Goal: Task Accomplishment & Management: Manage account settings

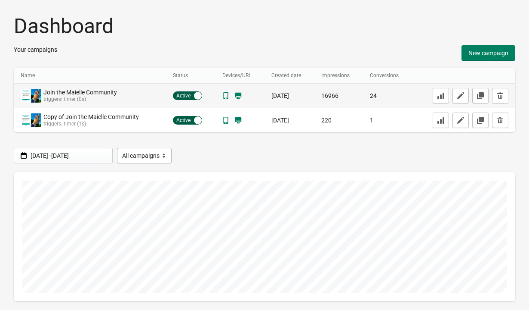
click at [95, 93] on div "Join the Maielle Community" at bounding box center [77, 92] width 69 height 7
click at [460, 94] on icon "button" at bounding box center [461, 95] width 9 height 9
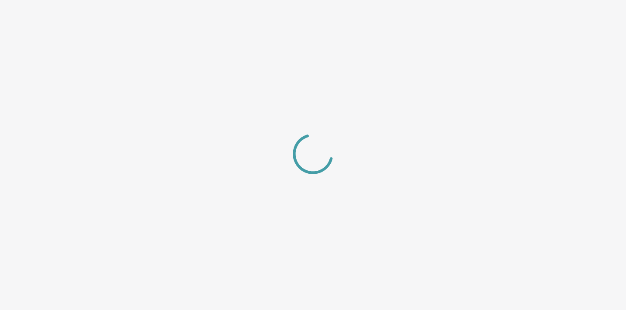
select select "center"
select select "dark"
select select "zoom"
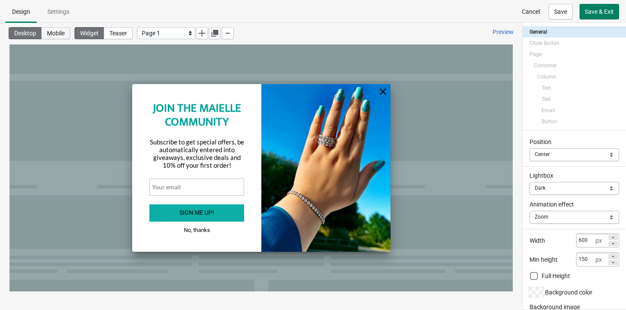
click at [62, 36] on span "Mobile" at bounding box center [56, 33] width 18 height 7
type input "80"
checkbox input "false"
type input "0"
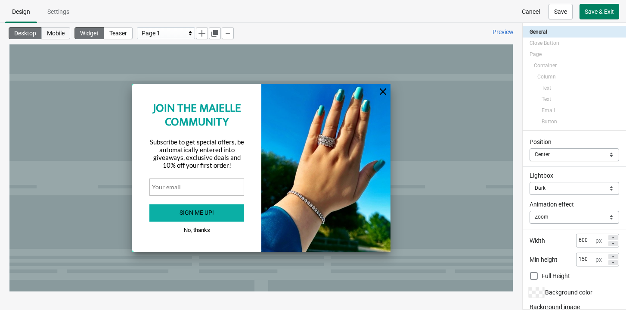
type input "0"
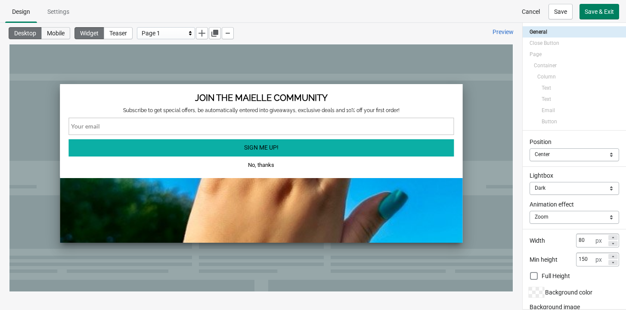
select select "slide"
select select "_center_"
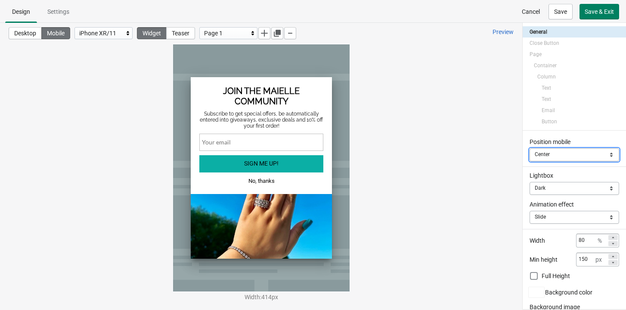
click at [529, 156] on select "Top Center Bottom" at bounding box center [574, 154] width 90 height 13
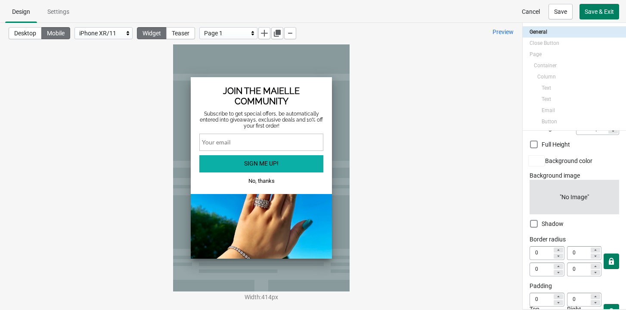
scroll to position [170, 0]
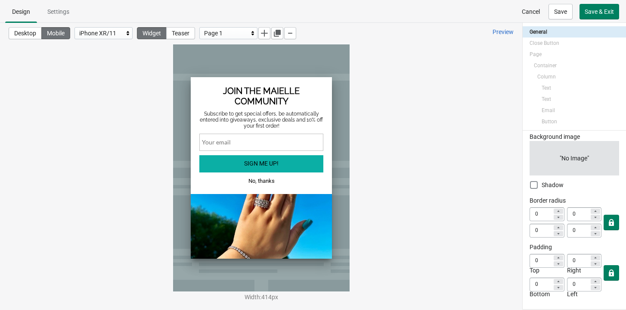
click at [95, 36] on div "iPhone XR/11" at bounding box center [101, 33] width 44 height 10
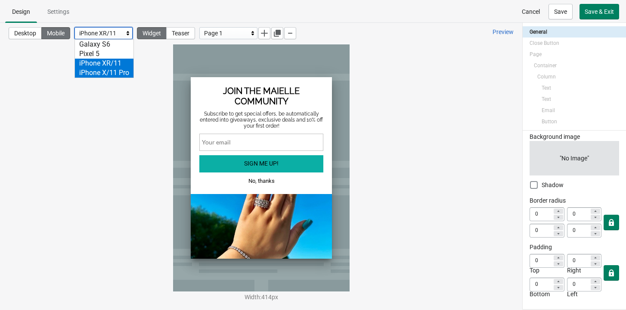
click at [105, 70] on div "iPhone X/11 Pro" at bounding box center [104, 72] width 59 height 9
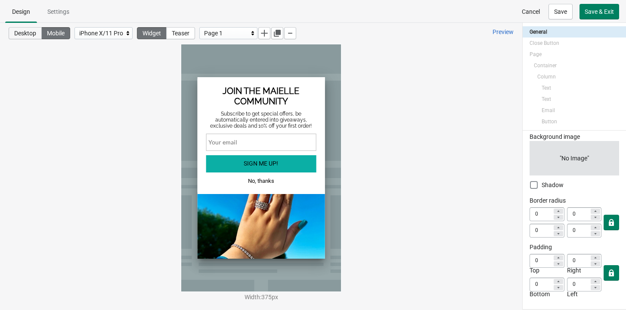
click at [23, 34] on span "Desktop" at bounding box center [25, 33] width 22 height 7
select select "zoom"
type input "600"
checkbox input "true"
type input "5"
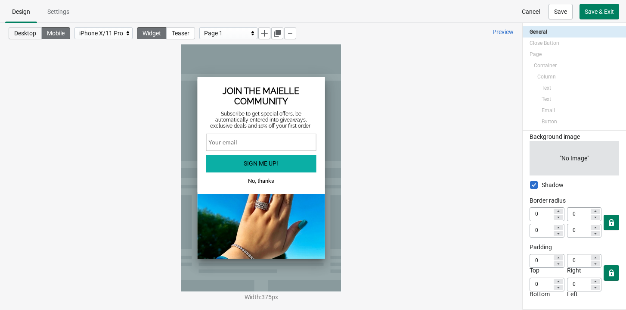
type input "5"
select select "center"
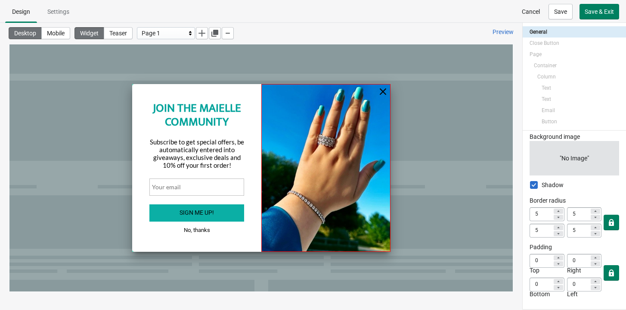
click at [350, 138] on div at bounding box center [325, 167] width 129 height 167
select select "both"
select select "cover"
select select "center"
select select "center:vert"
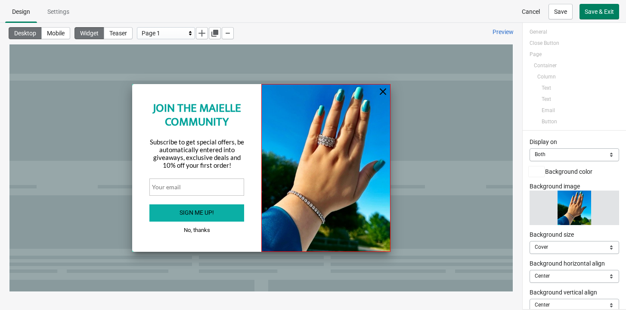
scroll to position [19, 0]
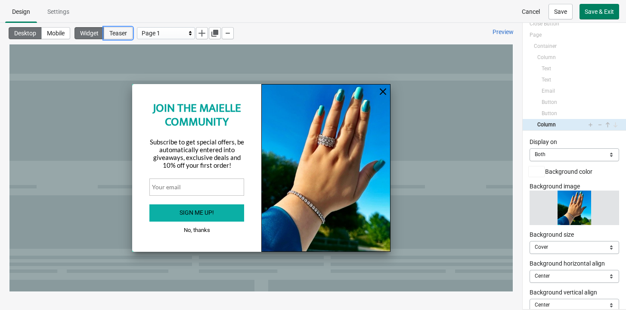
click at [118, 32] on span "Teaser" at bounding box center [118, 33] width 18 height 7
select select "left_bottom"
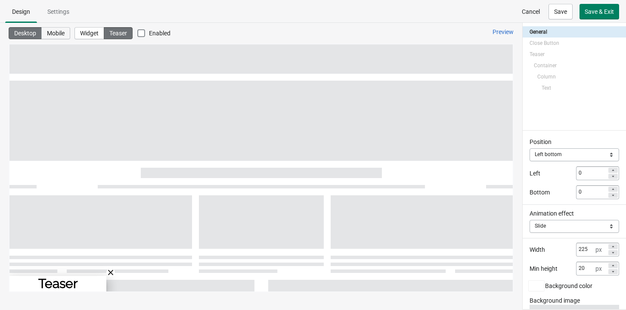
click at [65, 36] on span "Mobile" at bounding box center [56, 33] width 18 height 7
type input "80"
checkbox input "false"
select select "bottom"
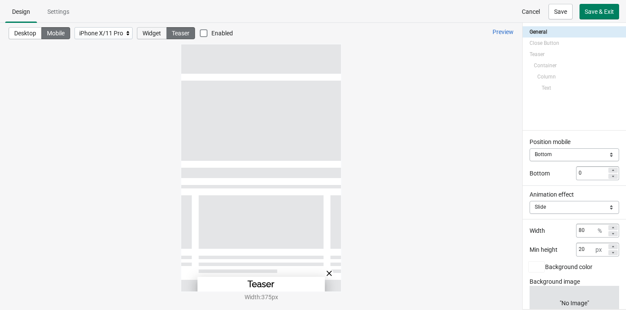
click at [155, 35] on span "Widget" at bounding box center [151, 33] width 19 height 7
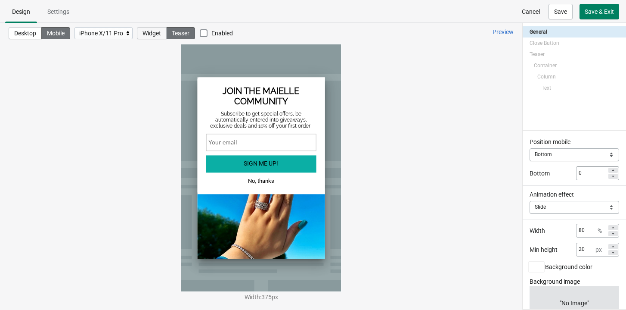
select select "_center_"
select select "dark"
select select "slide"
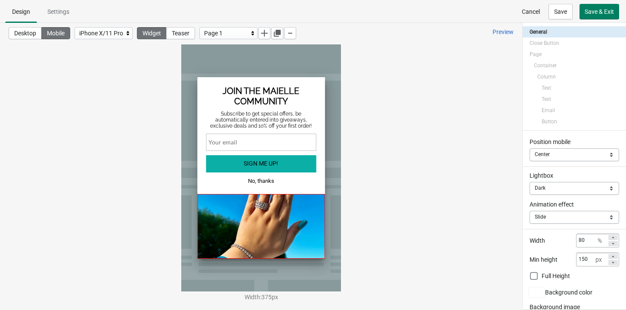
click at [286, 194] on div at bounding box center [261, 226] width 128 height 65
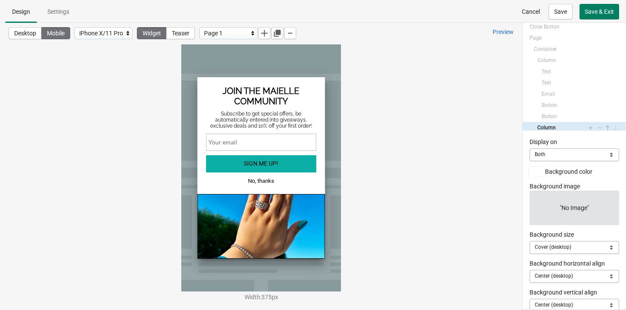
scroll to position [19, 0]
click at [529, 157] on select "Mobile Desktop Both" at bounding box center [574, 154] width 90 height 13
click at [529, 155] on select "Mobile Desktop Both" at bounding box center [574, 154] width 90 height 13
select select "desktop"
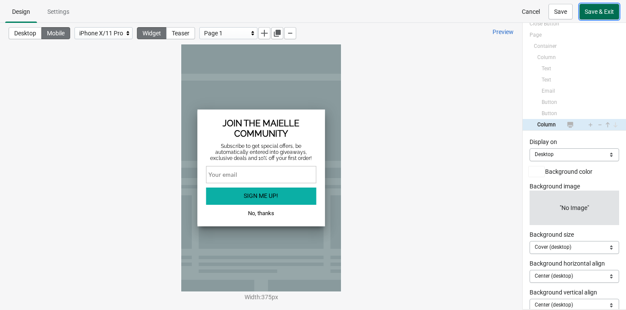
click at [529, 11] on span "Save & Exit" at bounding box center [599, 11] width 29 height 7
select select "desktop"
click at [56, 13] on span "Settings" at bounding box center [58, 11] width 22 height 7
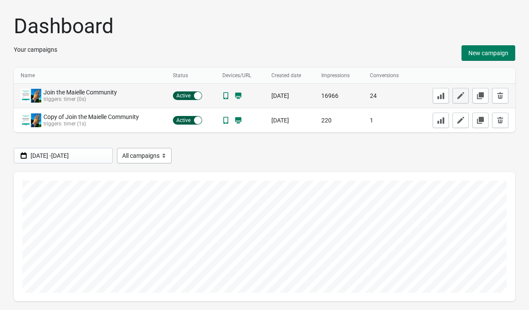
click at [465, 95] on button "button" at bounding box center [461, 95] width 16 height 15
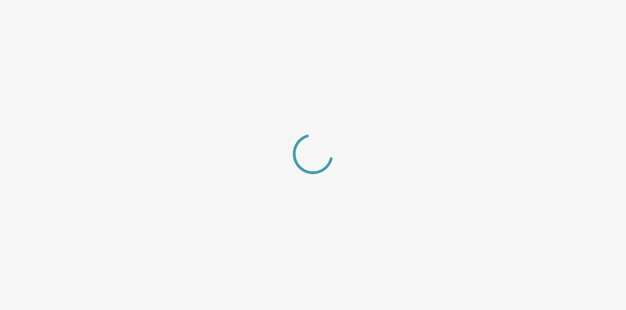
select select "_center_"
select select "dark"
select select "slide"
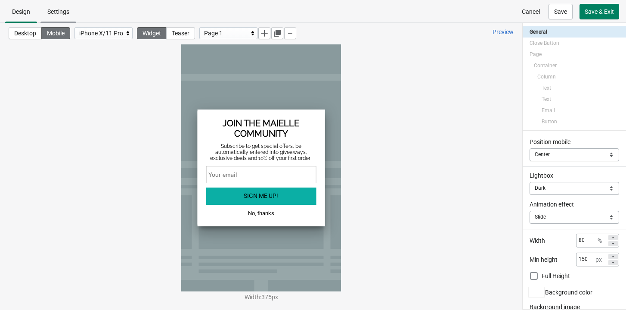
click at [62, 10] on span "Settings" at bounding box center [58, 11] width 22 height 7
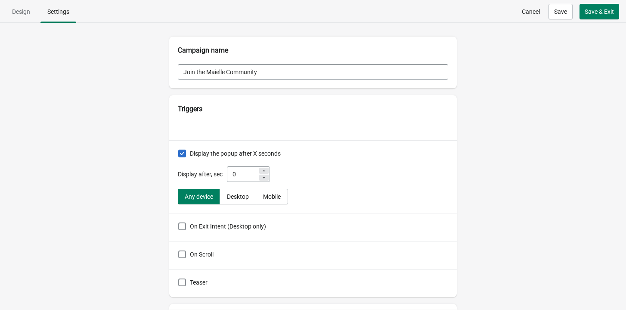
click at [266, 170] on icon at bounding box center [263, 170] width 5 height 5
type input "1"
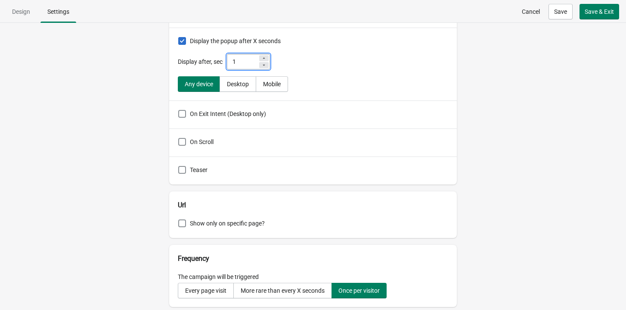
scroll to position [113, 0]
click at [197, 138] on span "On Scroll" at bounding box center [202, 140] width 24 height 7
click at [179, 137] on input "On Scroll" at bounding box center [178, 137] width 0 height 0
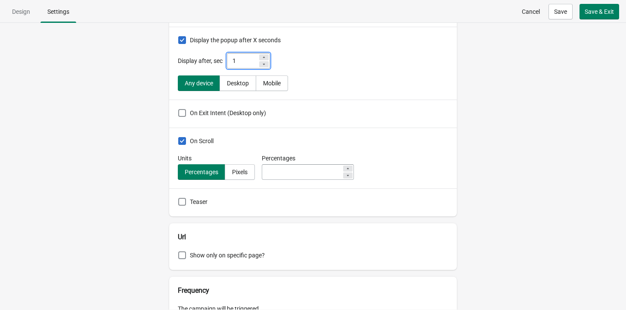
click at [197, 138] on span "On Scroll" at bounding box center [202, 140] width 24 height 7
click at [179, 137] on input "On Scroll" at bounding box center [178, 137] width 0 height 0
checkbox input "false"
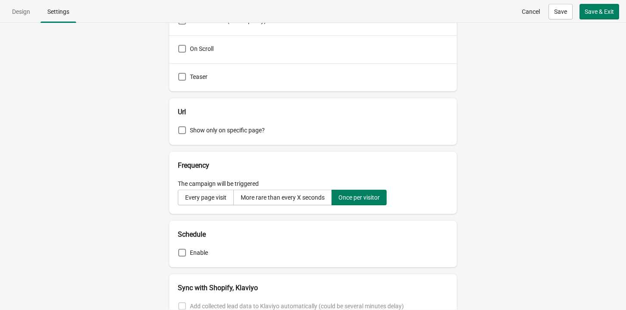
scroll to position [206, 0]
click at [192, 250] on span "Enable" at bounding box center [199, 251] width 18 height 7
click at [179, 248] on input "Enable" at bounding box center [178, 248] width 0 height 0
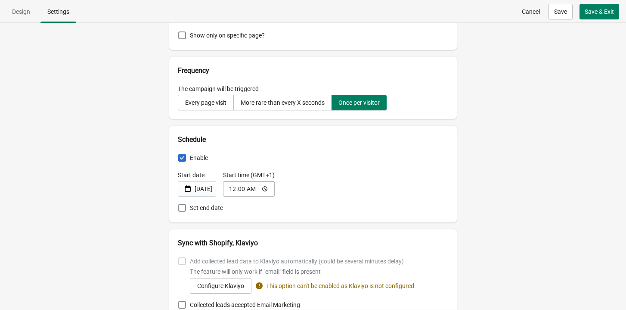
scroll to position [312, 0]
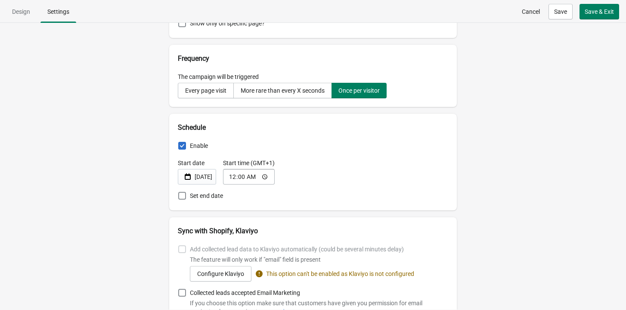
click at [188, 145] on label "Enable" at bounding box center [193, 145] width 30 height 9
click at [179, 142] on input "Enable" at bounding box center [178, 142] width 0 height 0
checkbox input "false"
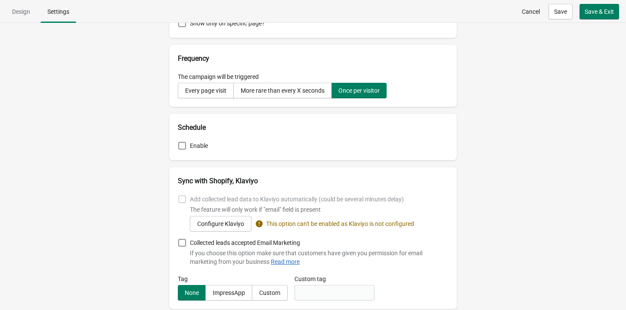
scroll to position [325, 0]
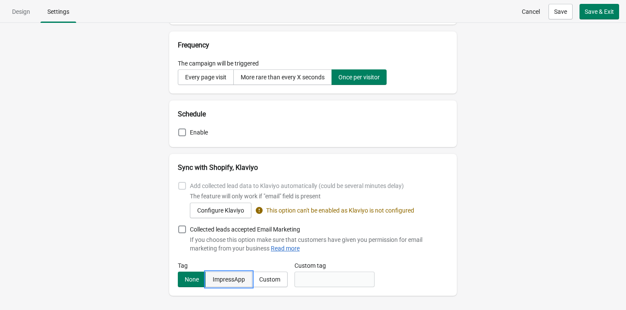
click at [240, 280] on div "ImpressApp" at bounding box center [229, 278] width 32 height 7
click at [272, 275] on button "Custom" at bounding box center [270, 278] width 36 height 15
click at [191, 278] on div "None" at bounding box center [192, 278] width 14 height 7
click at [183, 231] on span at bounding box center [182, 229] width 8 height 8
click at [179, 226] on input "Collected leads accepted Email Marketing" at bounding box center [178, 225] width 0 height 0
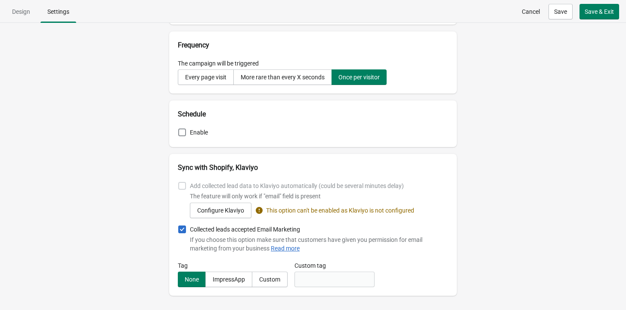
checkbox input "true"
click at [288, 248] on link "Read more" at bounding box center [285, 248] width 29 height 7
click at [284, 278] on button "Custom" at bounding box center [270, 278] width 36 height 15
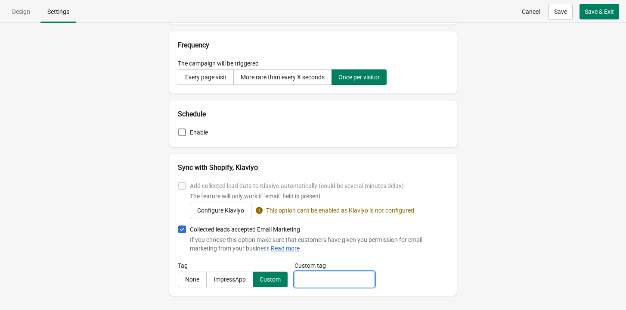
click at [317, 279] on input "Custom tag" at bounding box center [334, 278] width 80 height 15
type input "Pop Up"
click at [529, 9] on span "Save & Exit" at bounding box center [599, 11] width 29 height 7
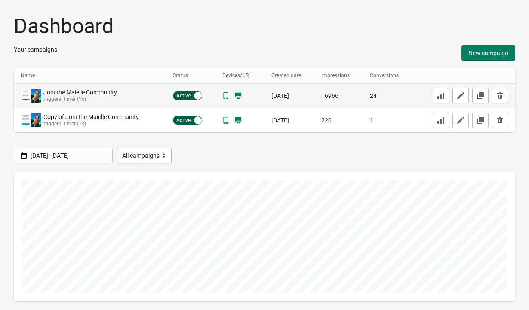
click at [375, 94] on div "24" at bounding box center [387, 95] width 35 height 9
click at [485, 96] on button "button" at bounding box center [481, 95] width 16 height 15
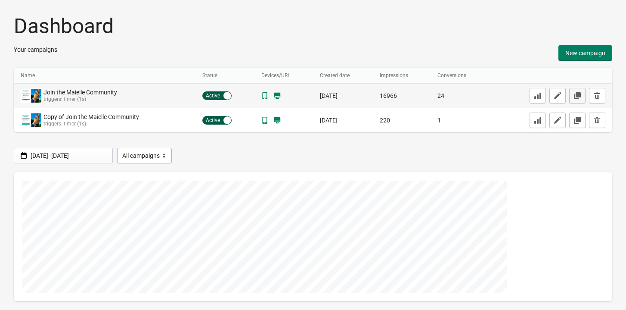
select select "_center_"
select select "dark"
select select "slide"
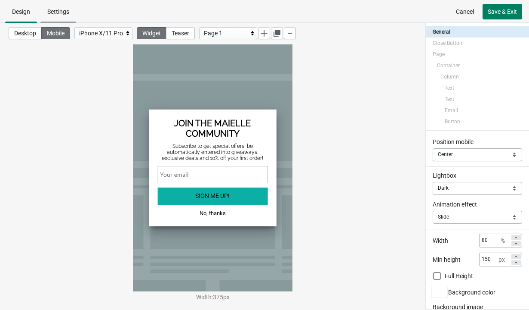
click at [72, 17] on span "Settings" at bounding box center [58, 11] width 36 height 15
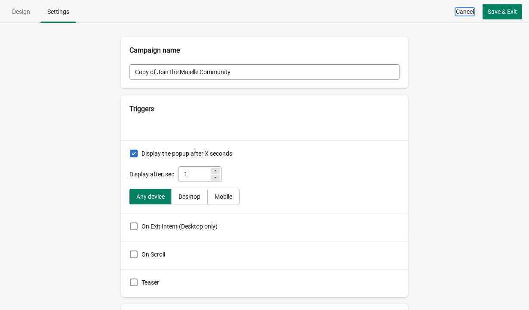
click at [459, 9] on span "Cancel" at bounding box center [465, 11] width 18 height 7
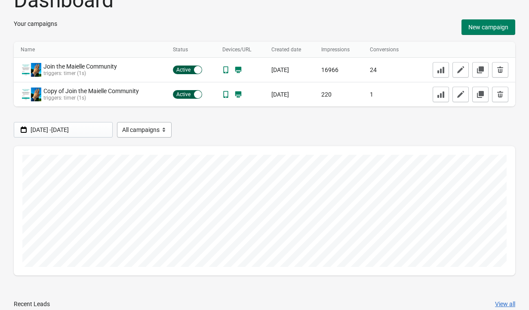
scroll to position [28, 0]
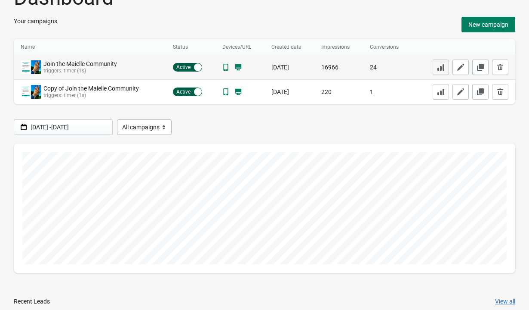
click at [443, 65] on icon "button" at bounding box center [441, 67] width 7 height 6
select select "6351bd66f335e058b315549d"
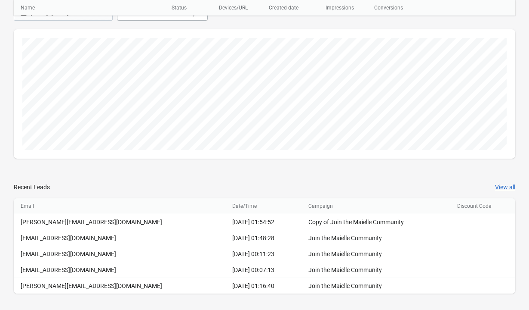
scroll to position [146, 0]
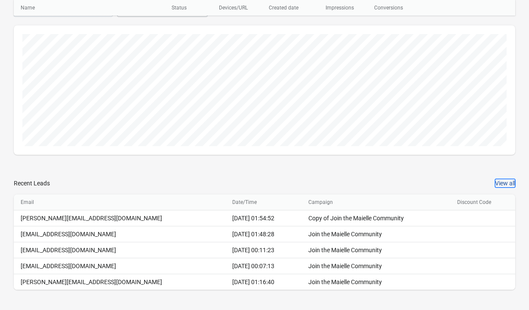
click at [504, 182] on button "View all" at bounding box center [505, 183] width 20 height 9
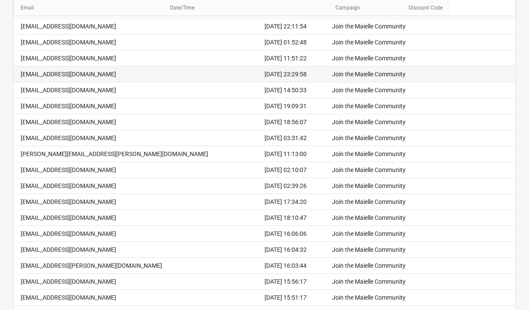
scroll to position [161, 0]
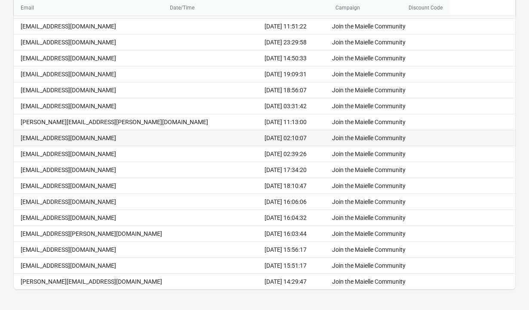
click at [332, 138] on div "Join the Maielle Community" at bounding box center [391, 137] width 119 height 9
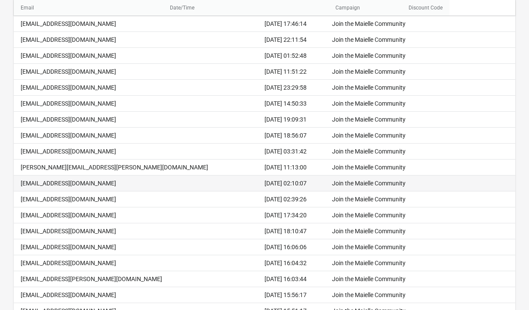
scroll to position [0, 0]
